Goal: Task Accomplishment & Management: Complete application form

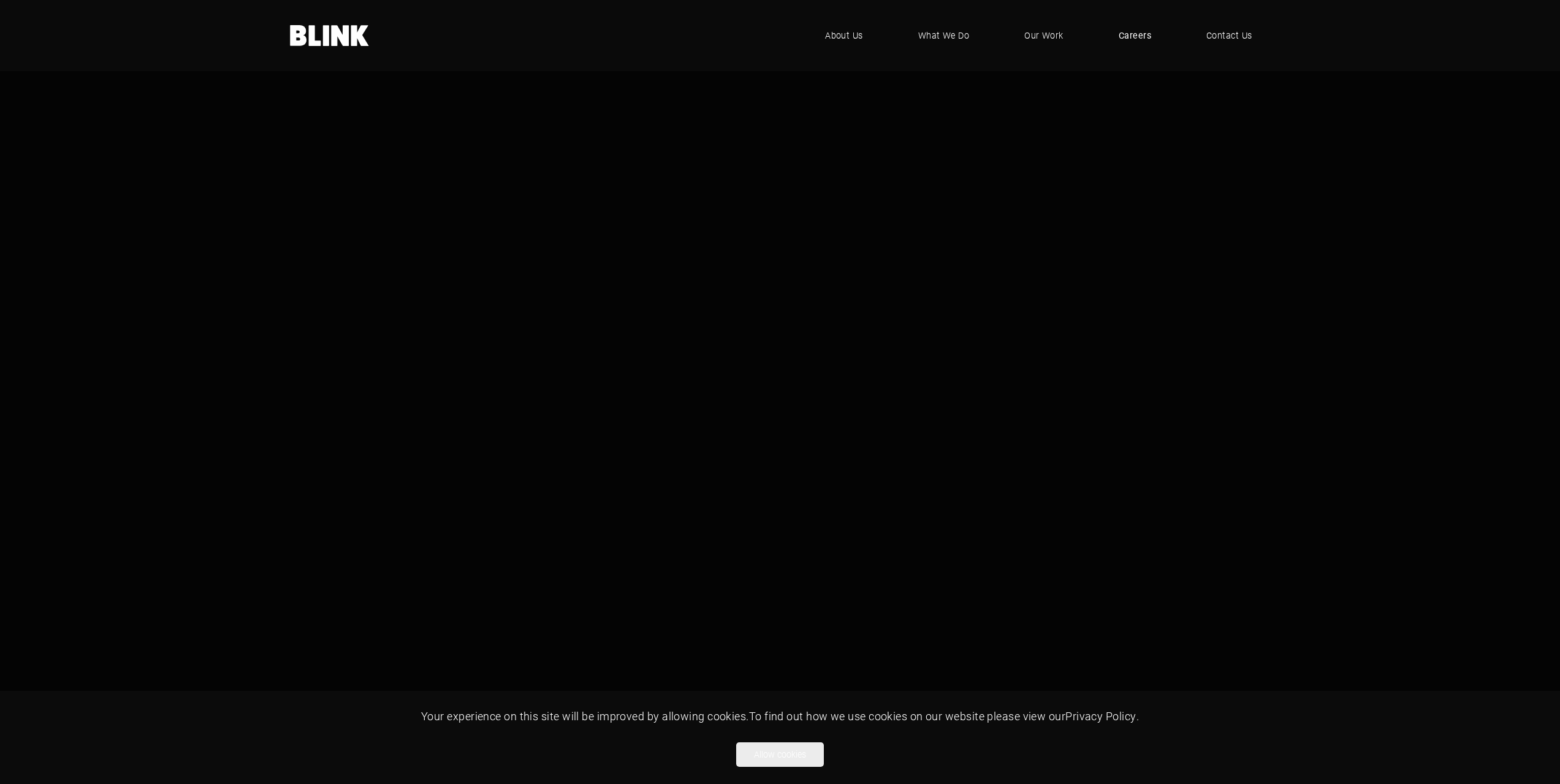
click at [1140, 36] on span "Careers" at bounding box center [1135, 36] width 32 height 14
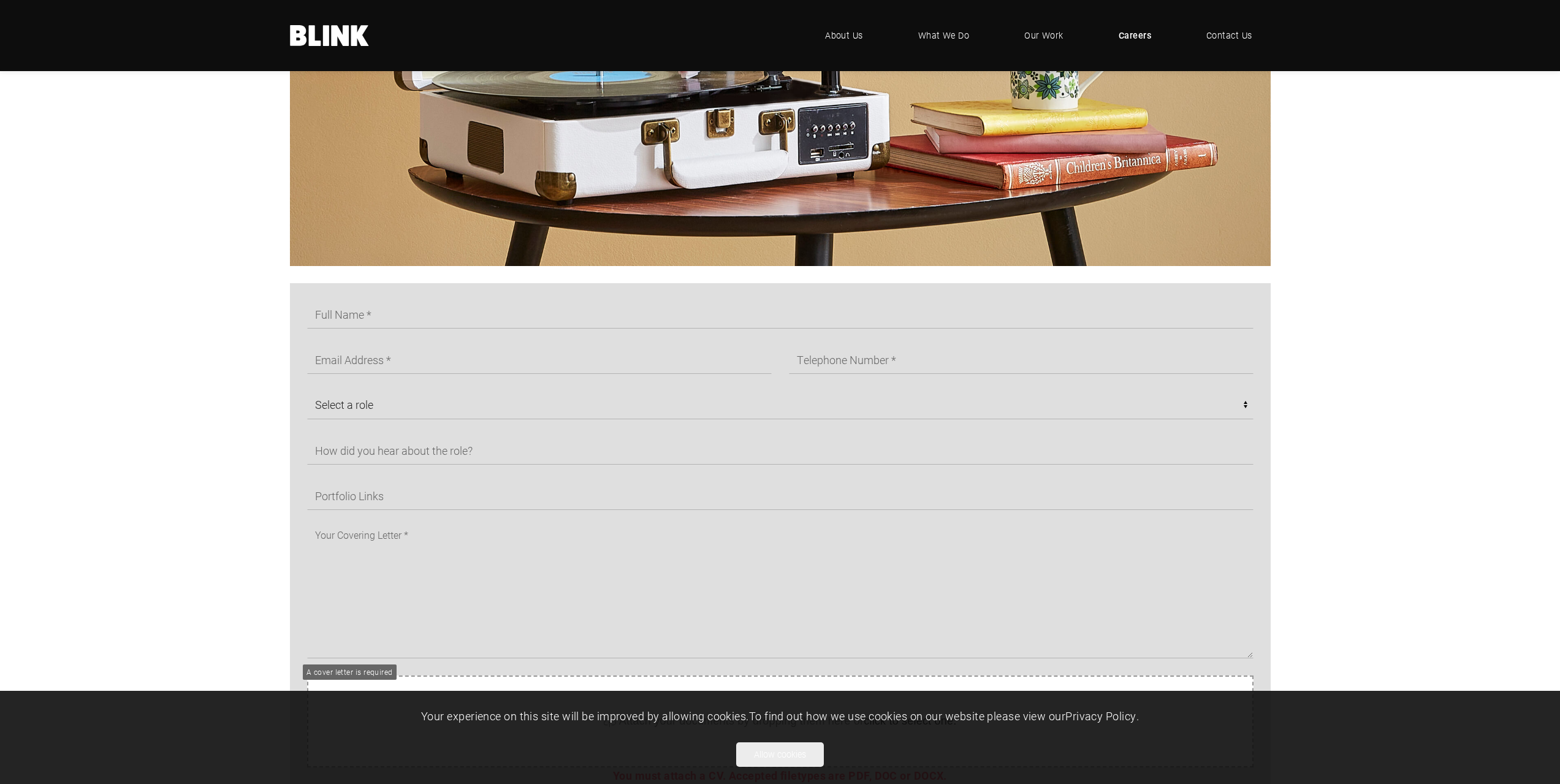
scroll to position [551, 0]
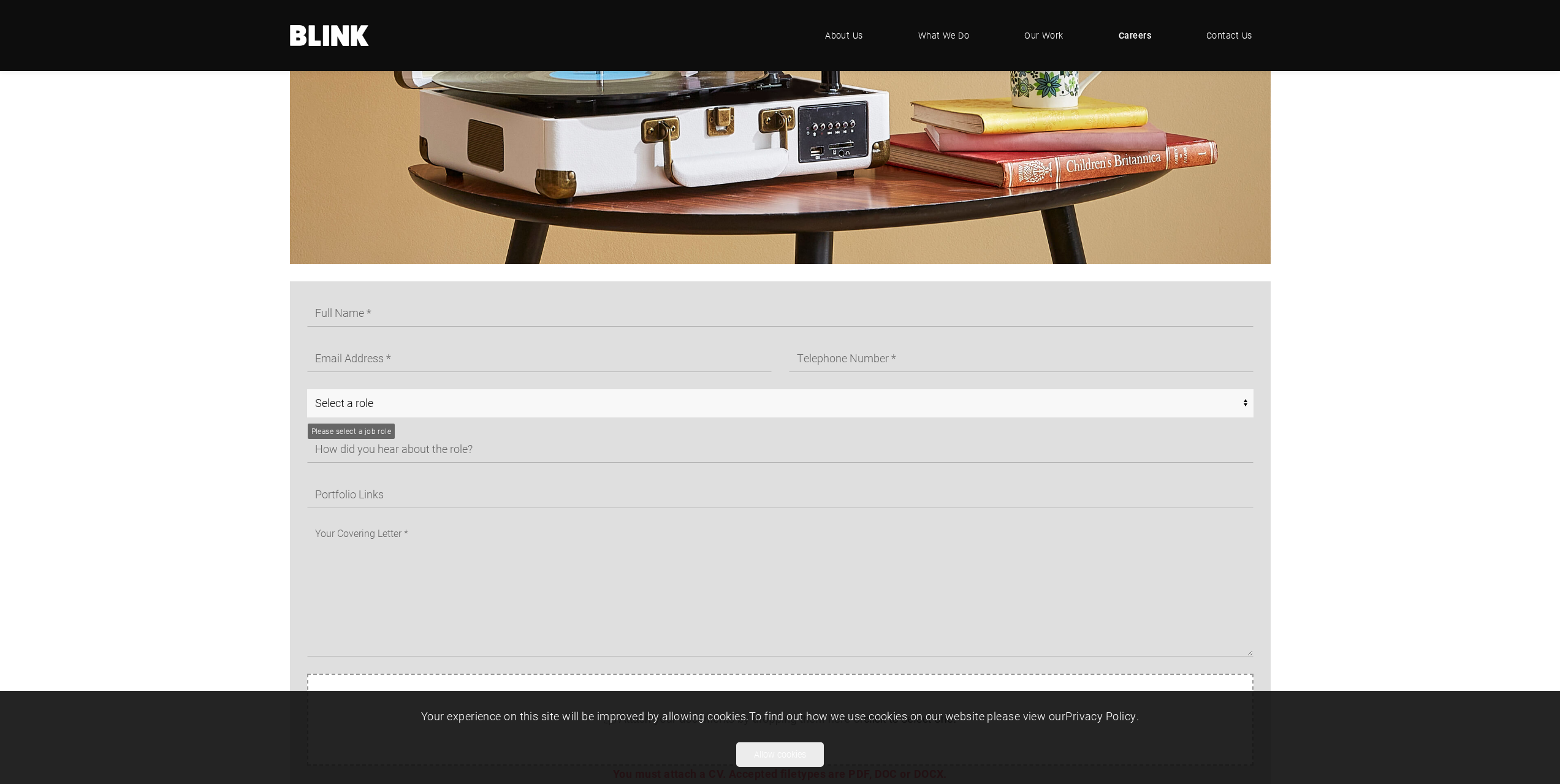
click at [692, 407] on select "Select a role CGI Artists - Manchester Senior CGI Artists - [GEOGRAPHIC_DATA] A…" at bounding box center [780, 403] width 947 height 28
select select "CGI Artists - [GEOGRAPHIC_DATA]"
click at [307, 389] on select "Select a role CGI Artists - Manchester Senior CGI Artists - [GEOGRAPHIC_DATA] A…" at bounding box center [780, 403] width 947 height 28
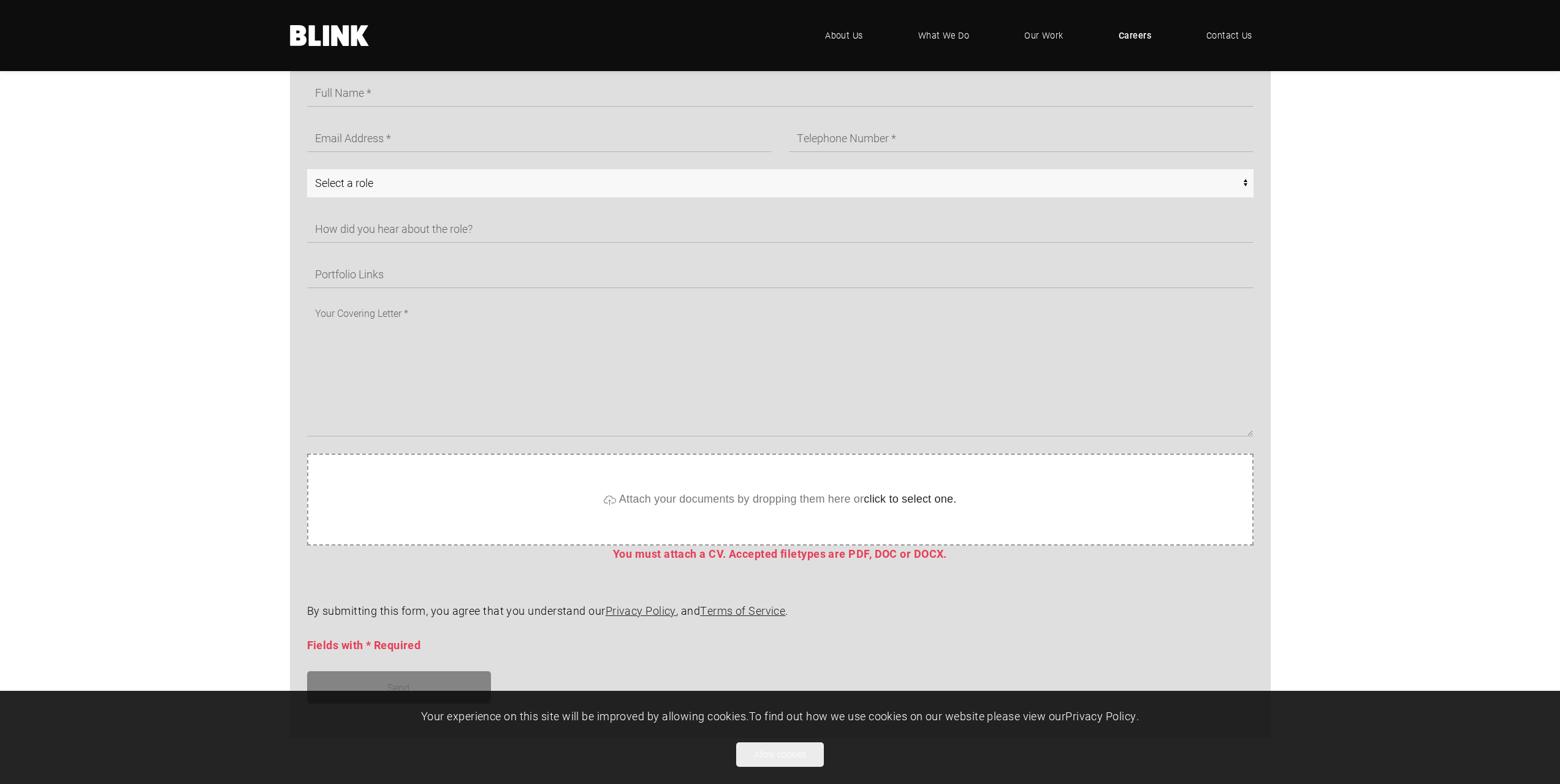
scroll to position [736, 0]
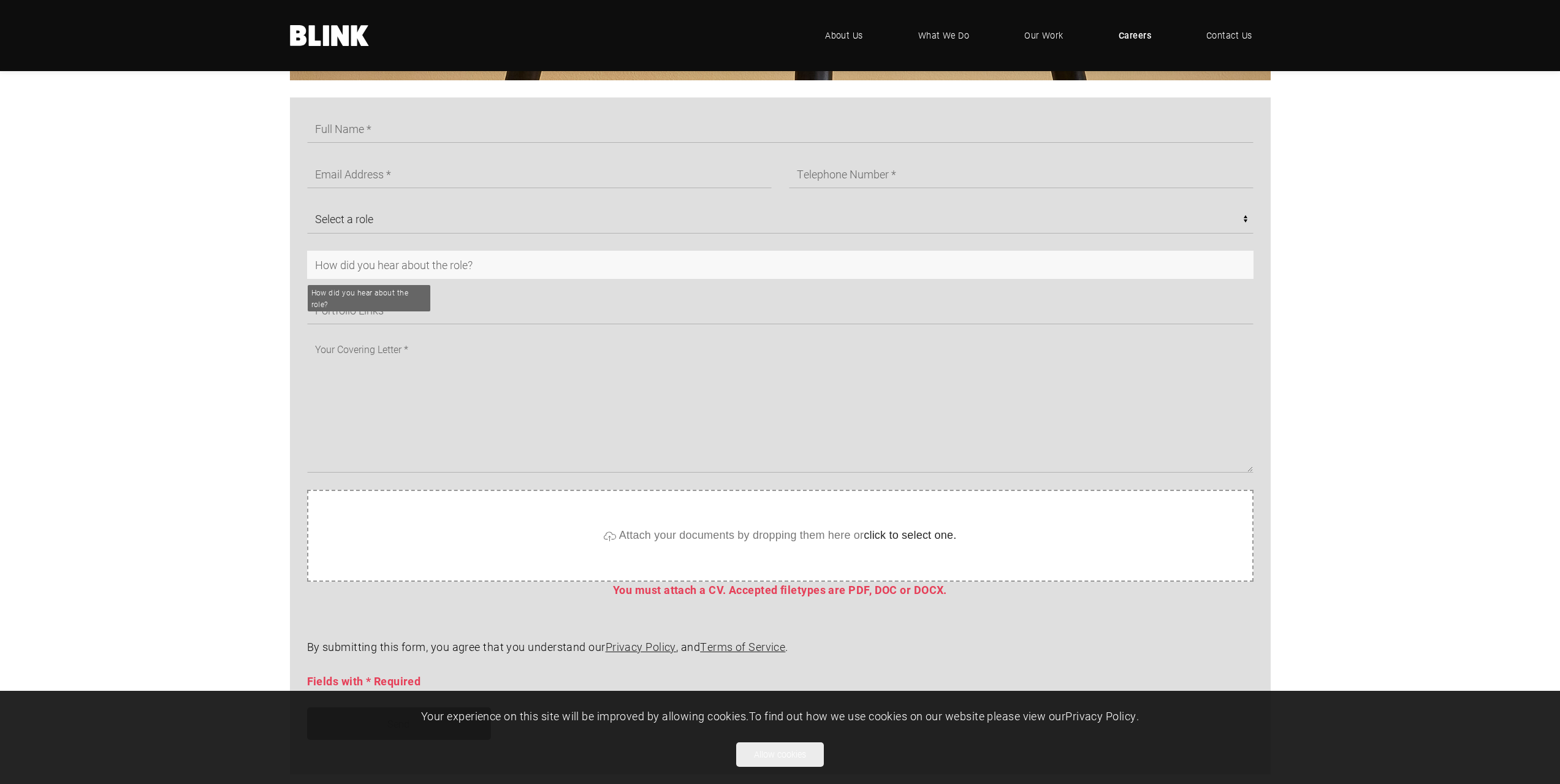
click at [380, 260] on input "text" at bounding box center [780, 264] width 947 height 28
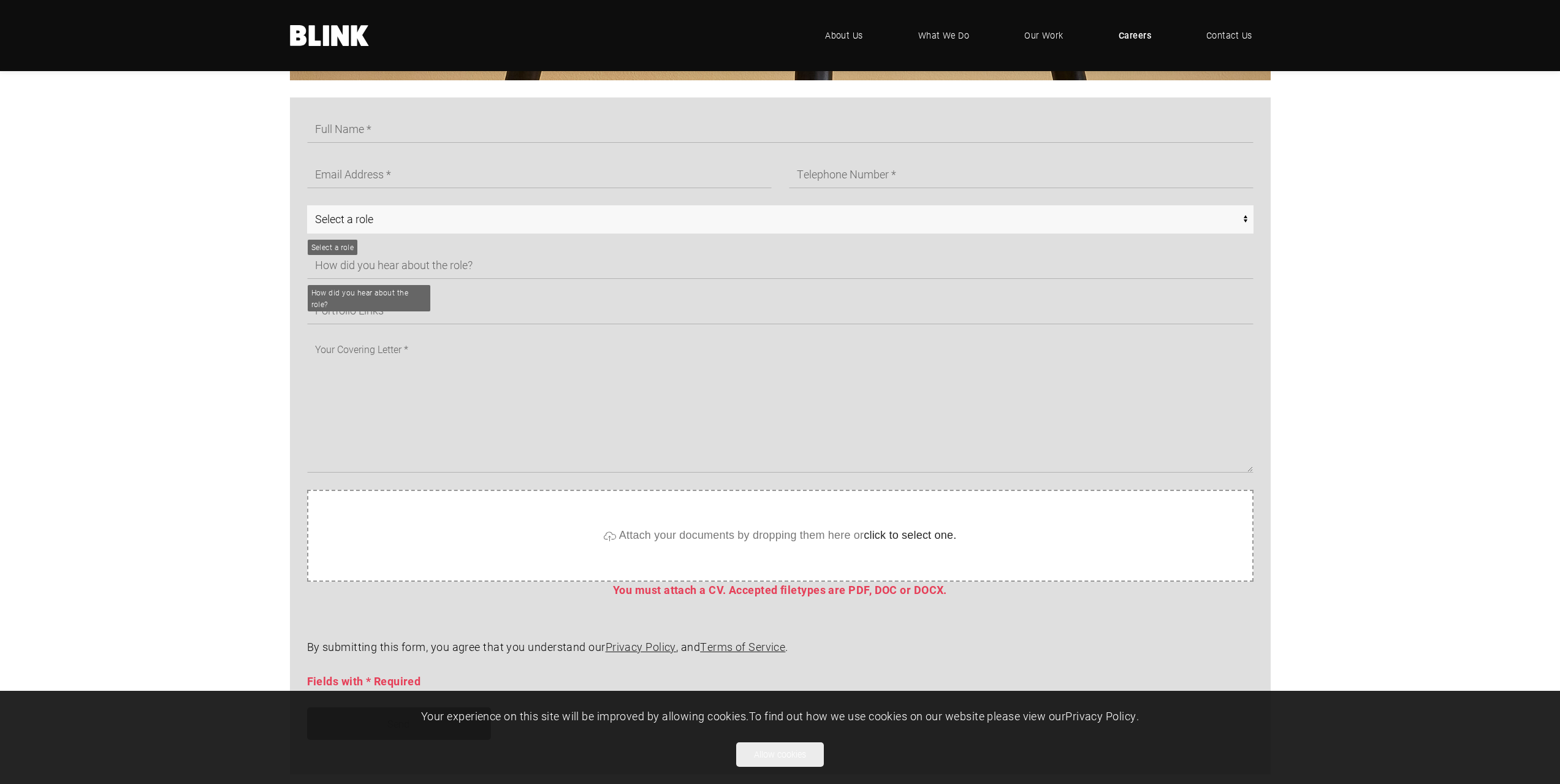
click at [365, 220] on select "Select a role CGI Artists - Manchester Senior CGI Artists - [GEOGRAPHIC_DATA] A…" at bounding box center [780, 219] width 947 height 28
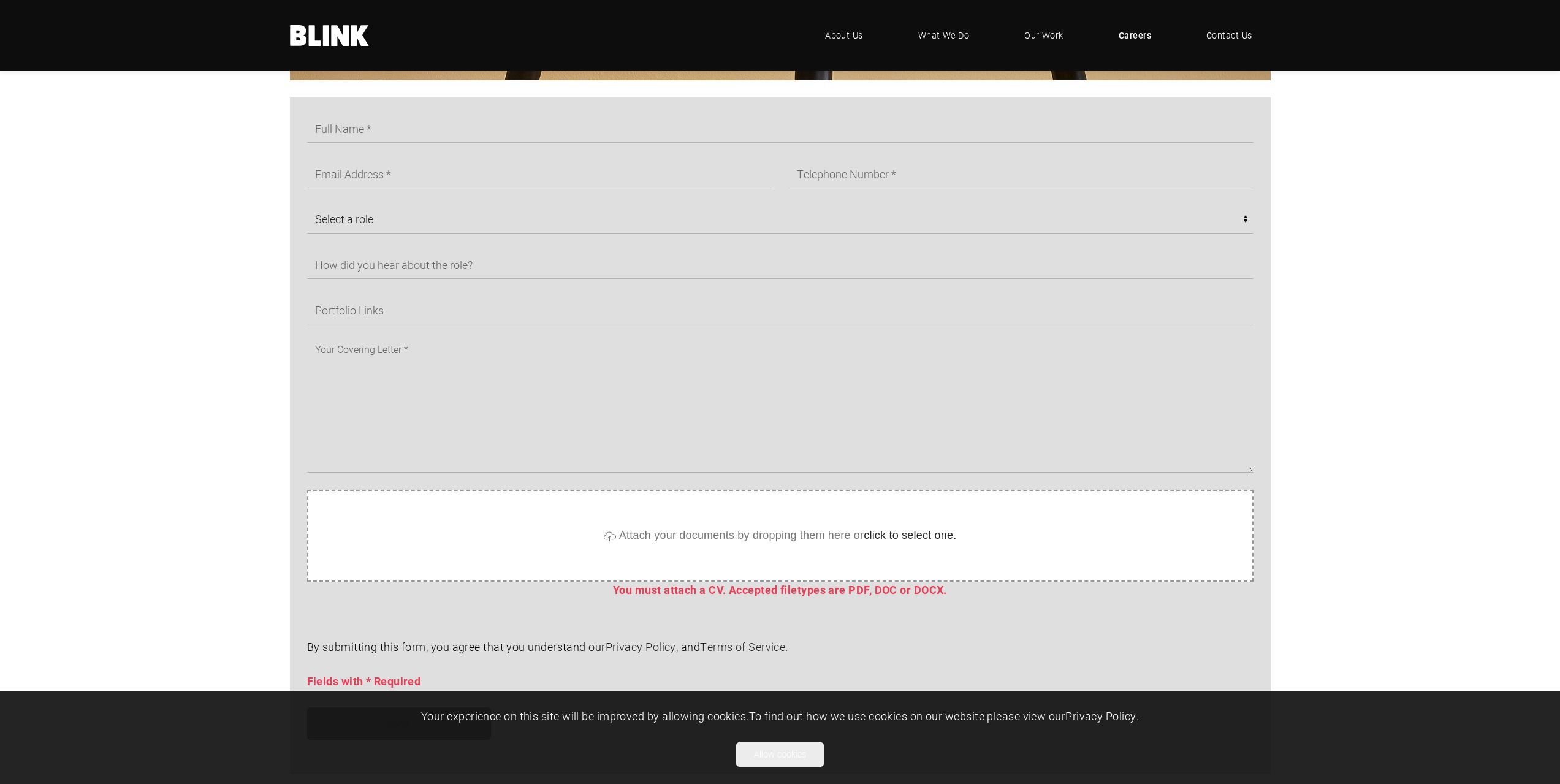
click at [211, 178] on section "Select a role CGI Artists - Manchester Senior CGI Artists - [GEOGRAPHIC_DATA] A…" at bounding box center [780, 465] width 1560 height 736
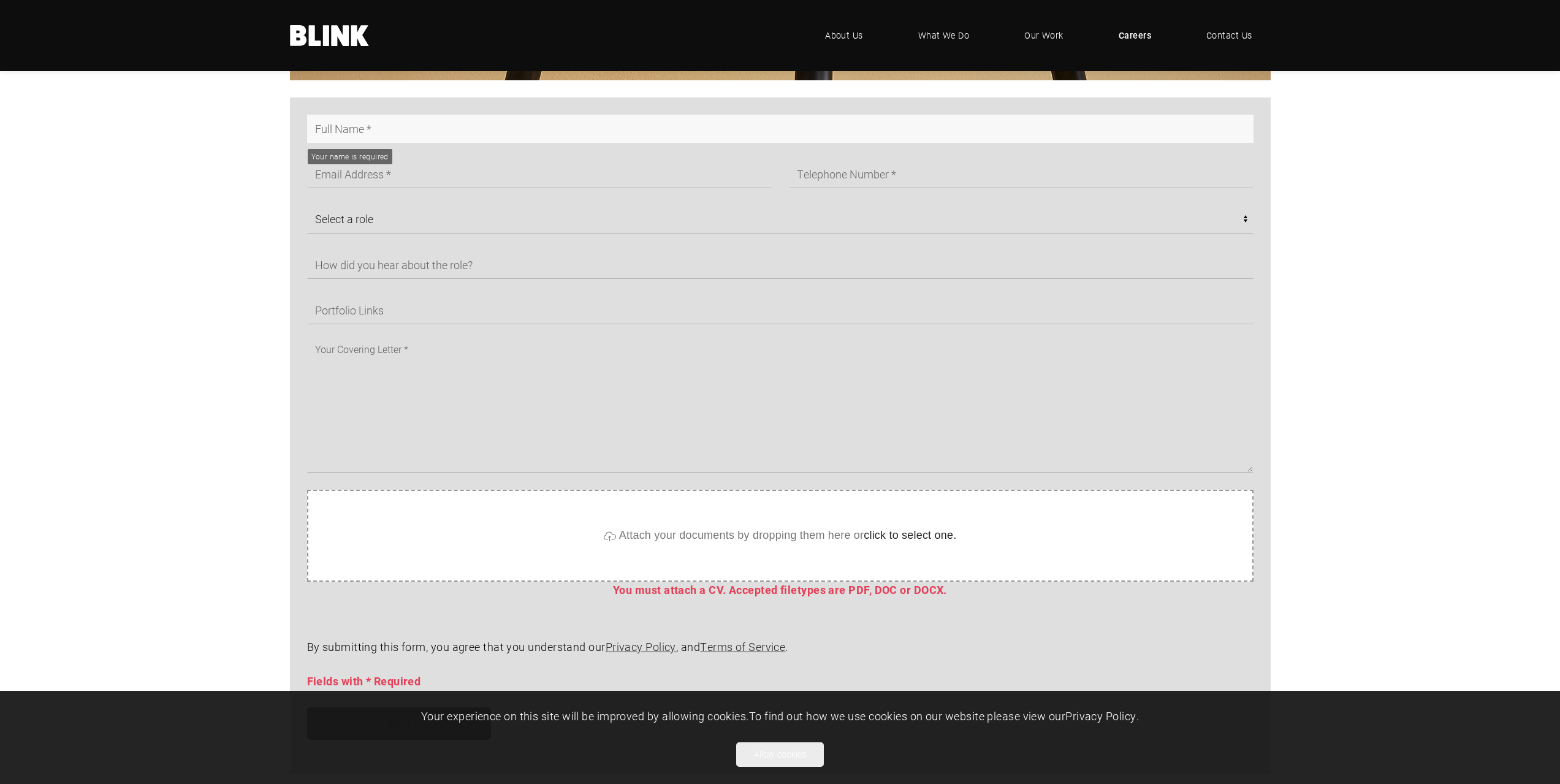
click at [376, 137] on input "text" at bounding box center [780, 129] width 947 height 28
type input "[PERSON_NAME]"
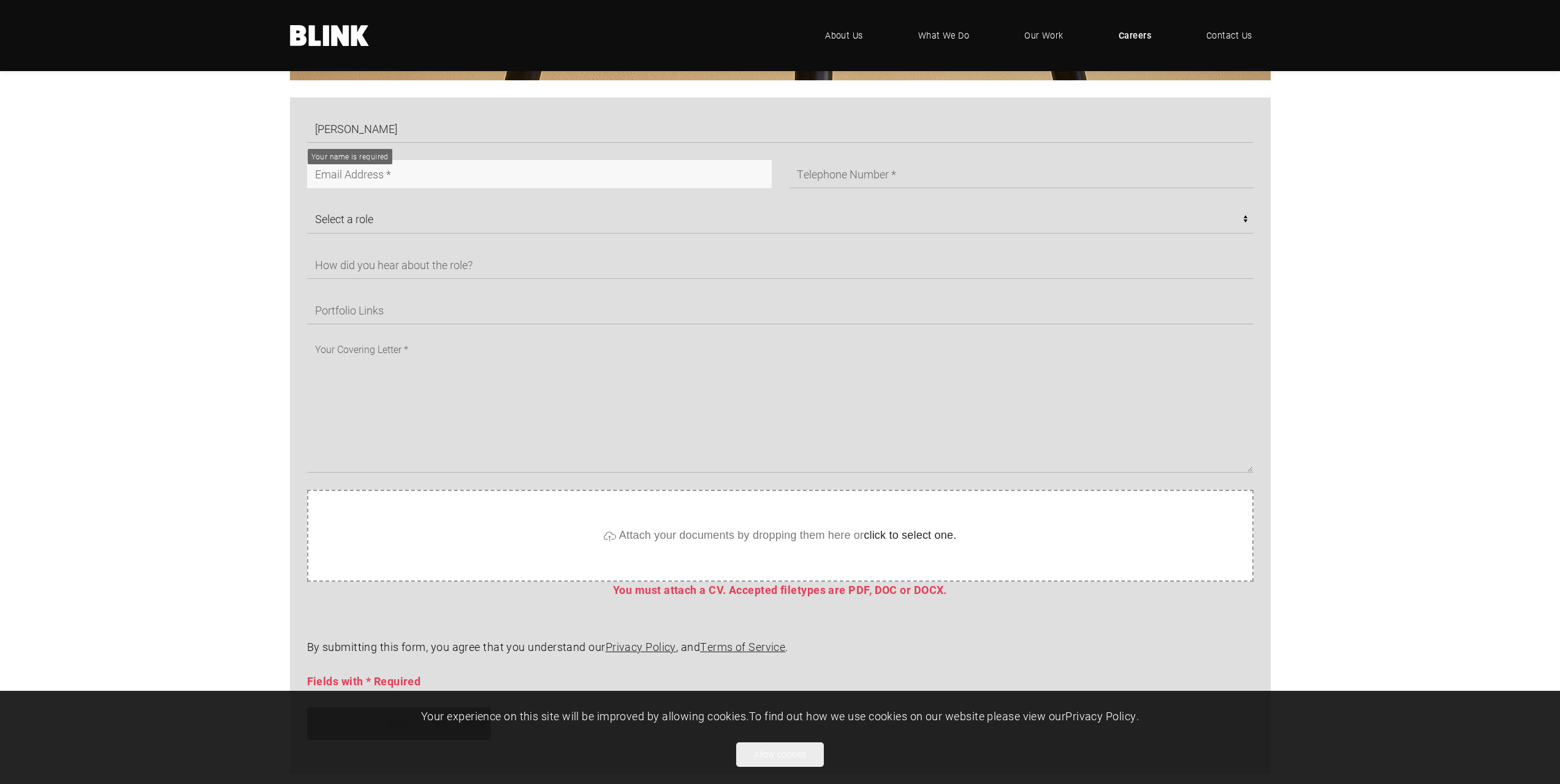
type input "[EMAIL_ADDRESS][DOMAIN_NAME]"
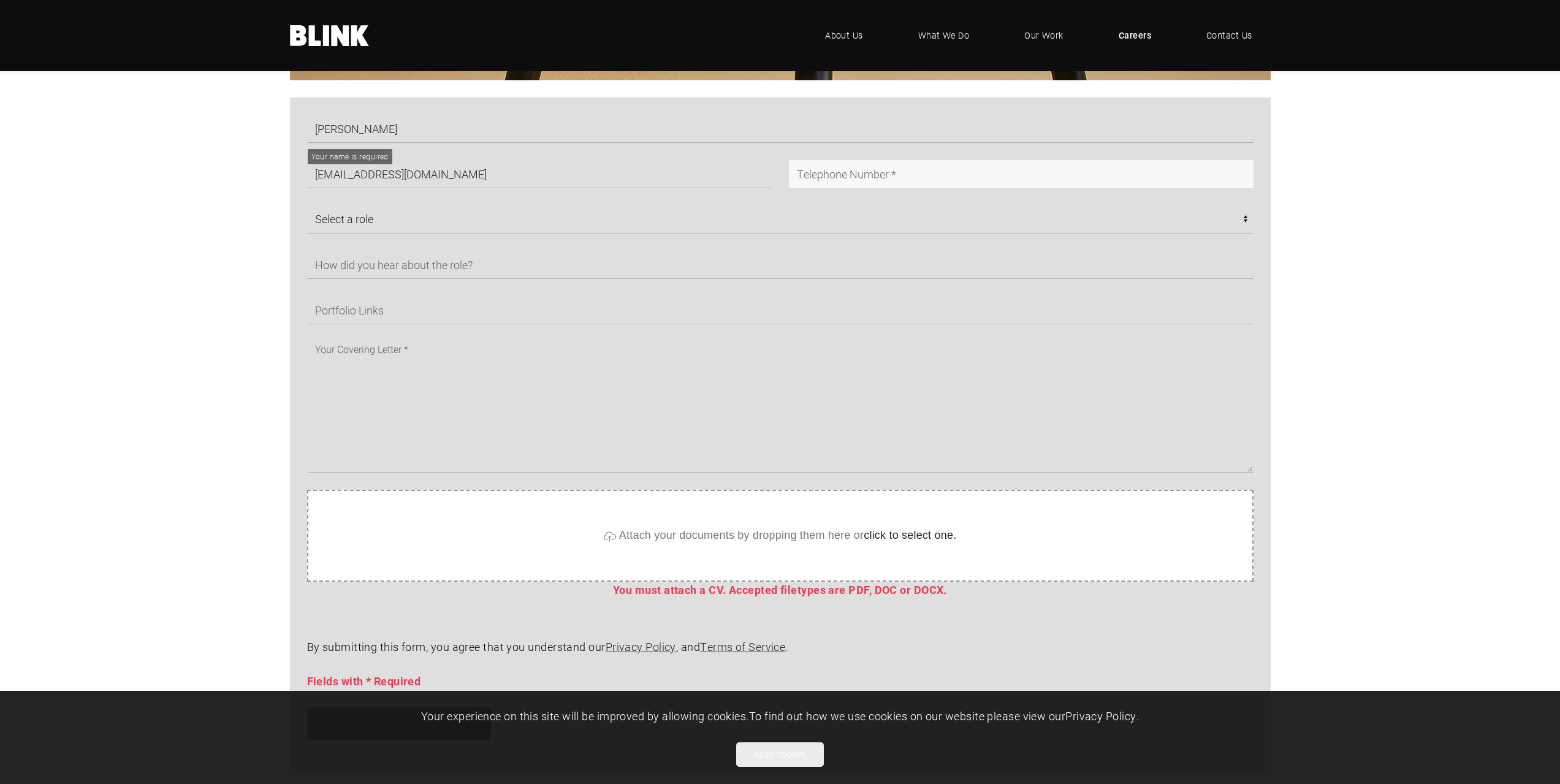
type input "07760904175"
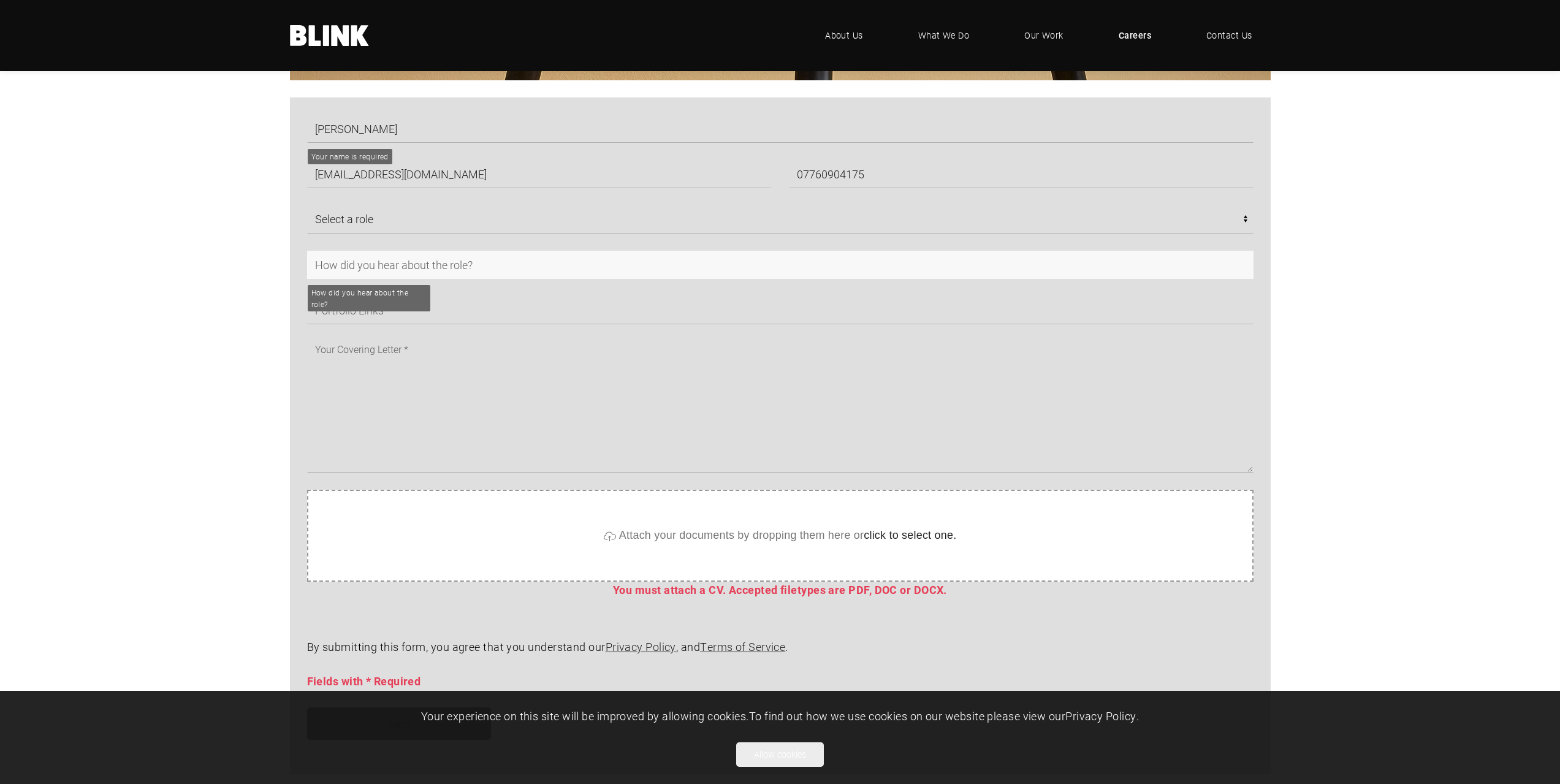
click at [399, 263] on input "text" at bounding box center [780, 264] width 947 height 28
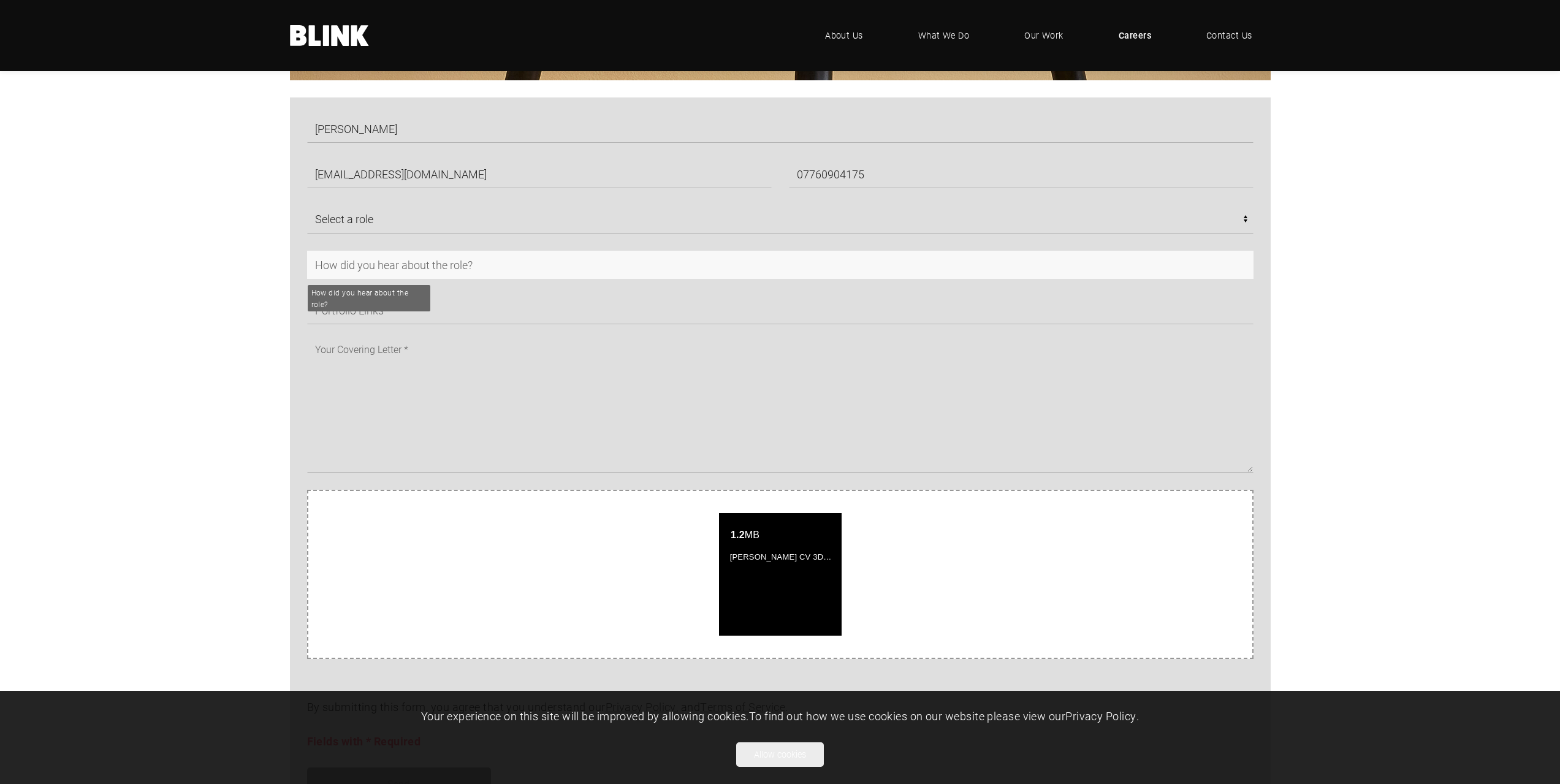
click at [362, 271] on input "text" at bounding box center [780, 264] width 947 height 28
click at [358, 264] on input "I saw a Vacancy in your studio on CV-library" at bounding box center [780, 264] width 947 height 28
click at [351, 264] on input "I saw a vacancy in your studio on CV-library" at bounding box center [780, 264] width 947 height 28
type input "I saw a vacancy in your studio on CV-library"
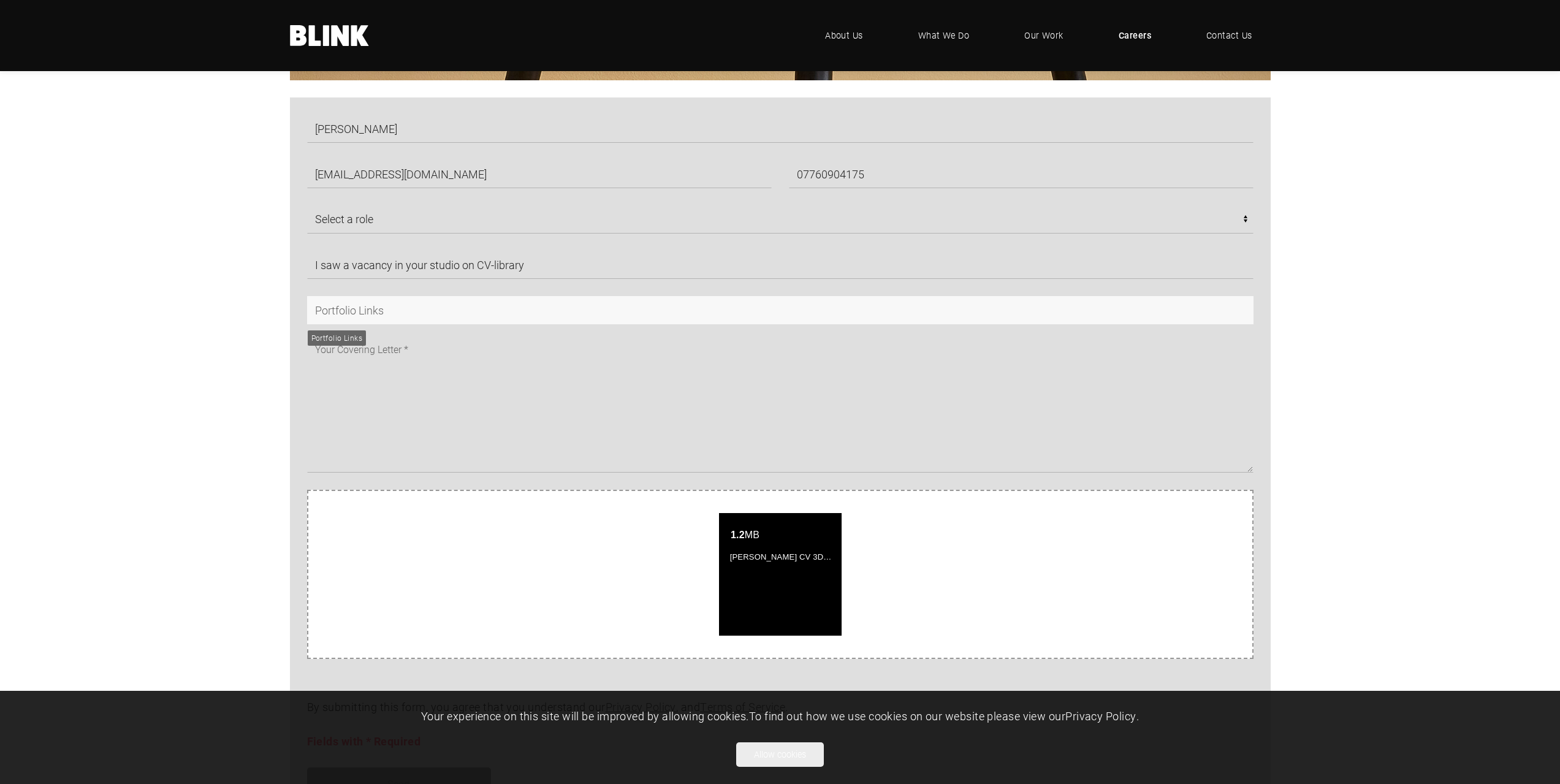
click at [338, 308] on input "text" at bounding box center [780, 310] width 947 height 28
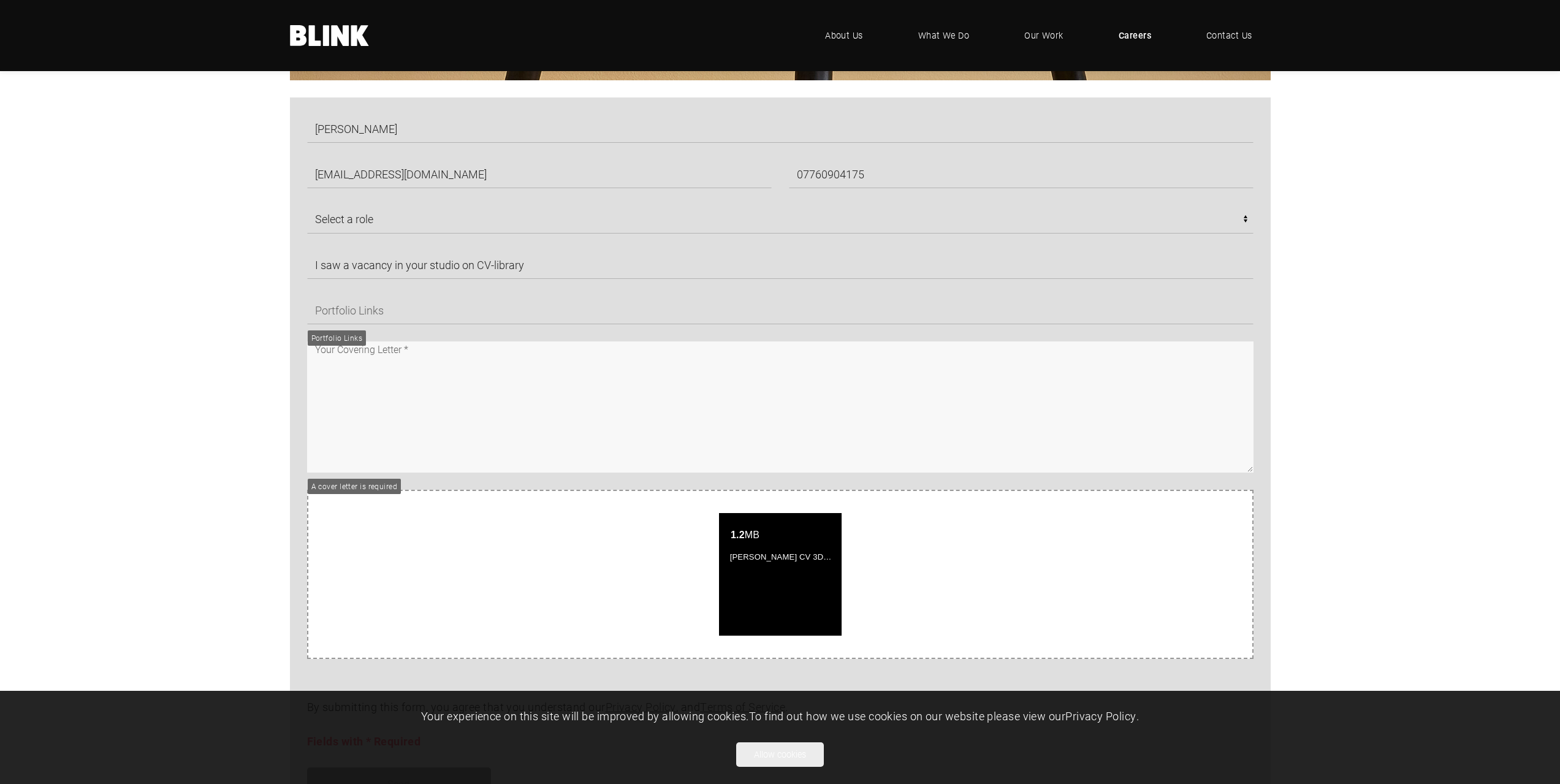
click at [341, 362] on textarea at bounding box center [780, 407] width 947 height 131
